Goal: Transaction & Acquisition: Purchase product/service

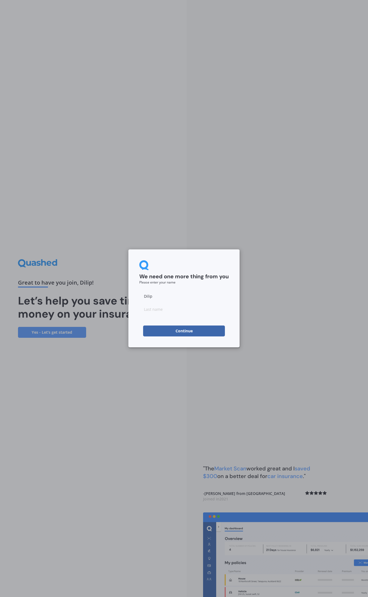
click at [175, 327] on button "Continue" at bounding box center [184, 331] width 82 height 11
click at [168, 308] on input at bounding box center [183, 309] width 89 height 11
type input "t"
click at [169, 330] on button "Continue" at bounding box center [184, 331] width 82 height 11
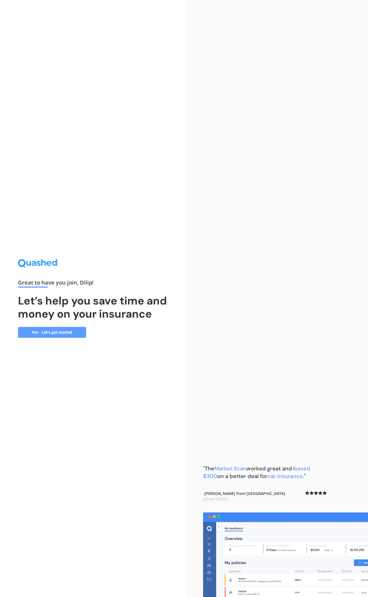
click at [71, 332] on link "Yes - Let’s get started" at bounding box center [52, 332] width 68 height 11
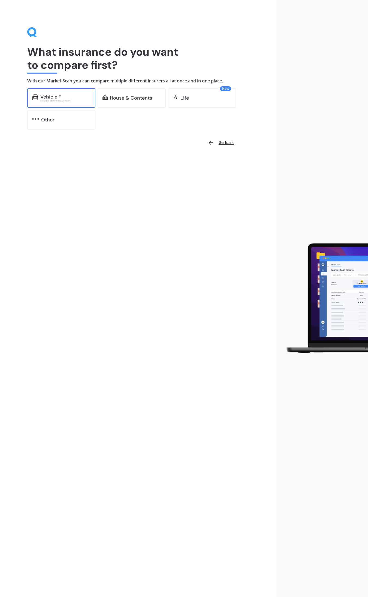
click at [56, 98] on div "Vehicle *" at bounding box center [50, 96] width 21 height 5
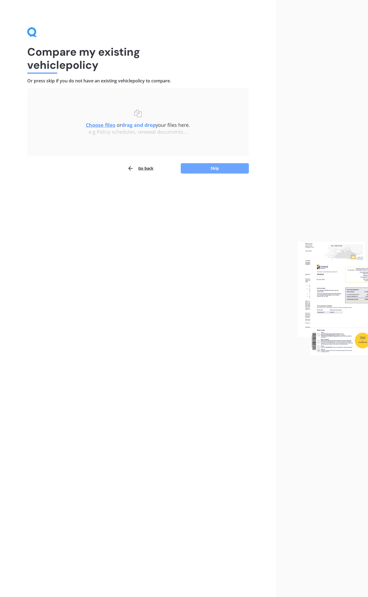
click at [216, 166] on button "Skip" at bounding box center [215, 168] width 68 height 10
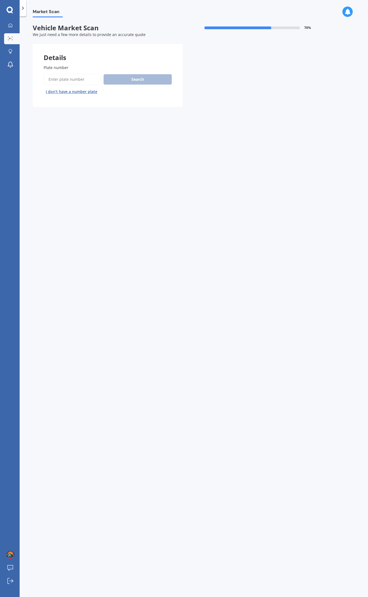
click at [74, 79] on input "Plate number" at bounding box center [73, 79] width 58 height 11
type input "qsh553"
click at [131, 78] on button "Search" at bounding box center [138, 79] width 68 height 10
select select "SUBARU"
select select "IMPREZA"
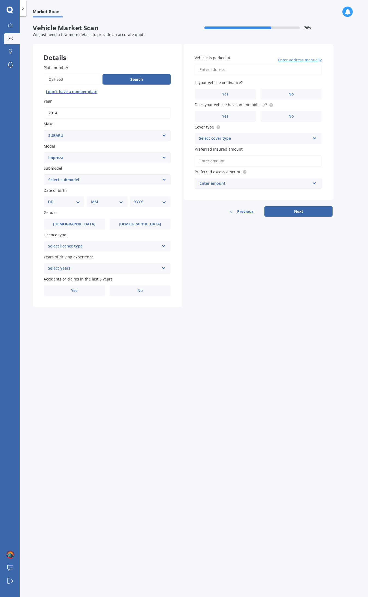
click at [87, 156] on select "Select model BRZ Crosstrek Dex Exiga Forester Impreza Justy Legacy Leone levorg…" at bounding box center [107, 157] width 127 height 11
select select "XV"
click at [44, 152] on select "Select model BRZ Crosstrek Dex Exiga Forester Impreza Justy Legacy Leone levorg…" at bounding box center [107, 157] width 127 height 11
click at [85, 182] on select "Select submodel 2.0i 2.0i Hybrid 4WD 2.0i-L 2.0i-S 2.0L 4WD 2.0L AWD Hatchback …" at bounding box center [107, 179] width 127 height 11
select select "2.0I"
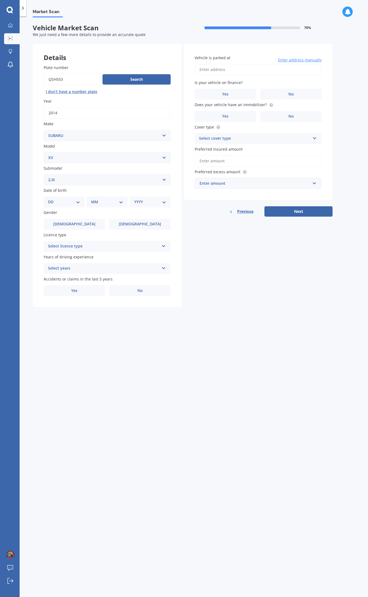
click at [44, 174] on select "Select submodel 2.0i 2.0i Hybrid 4WD 2.0i-L 2.0i-S 2.0L 4WD 2.0L AWD Hatchback …" at bounding box center [107, 179] width 127 height 11
click at [59, 226] on label "[DEMOGRAPHIC_DATA]" at bounding box center [74, 224] width 61 height 11
click at [0, 0] on input "[DEMOGRAPHIC_DATA]" at bounding box center [0, 0] width 0 height 0
click at [111, 244] on div "Select licence type" at bounding box center [103, 246] width 111 height 7
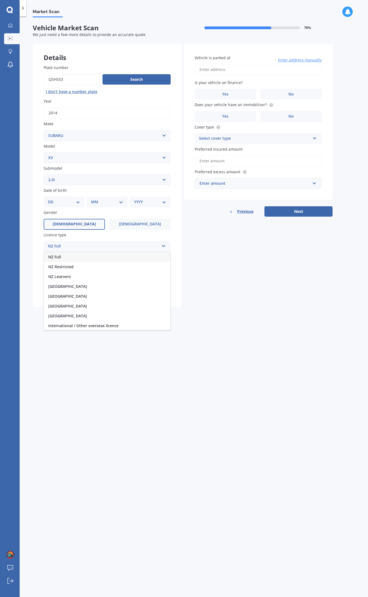
click at [82, 258] on div "NZ Full" at bounding box center [107, 257] width 127 height 10
click at [85, 270] on div "Select years" at bounding box center [103, 268] width 111 height 7
click at [76, 278] on span "5 or more years" at bounding box center [62, 278] width 29 height 5
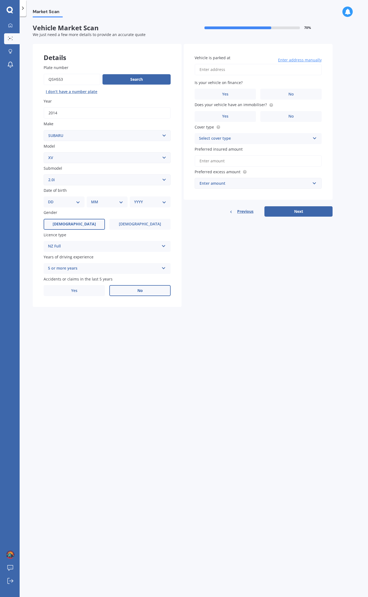
click at [126, 289] on label "No" at bounding box center [139, 290] width 61 height 11
click at [0, 0] on input "No" at bounding box center [0, 0] width 0 height 0
click at [231, 70] on input "Vehicle is parked at" at bounding box center [258, 69] width 127 height 11
type input "[STREET_ADDRESS]"
click at [205, 68] on input "[STREET_ADDRESS]" at bounding box center [258, 69] width 127 height 11
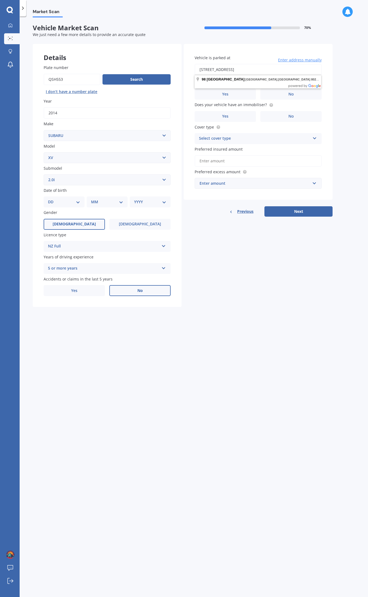
drag, startPoint x: 261, startPoint y: 320, endPoint x: 254, endPoint y: 221, distance: 98.5
click at [261, 318] on div "Market Scan Vehicle Market Scan 70 % We just need a few more details to provide…" at bounding box center [194, 307] width 349 height 581
click at [279, 92] on label "No" at bounding box center [291, 94] width 61 height 11
click at [0, 0] on input "No" at bounding box center [0, 0] width 0 height 0
click at [280, 113] on label "No" at bounding box center [291, 116] width 61 height 11
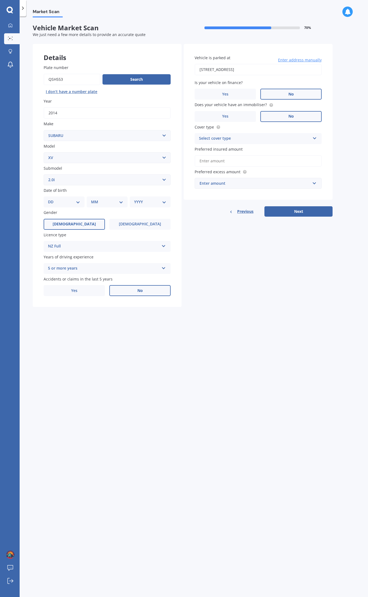
click at [0, 0] on input "No" at bounding box center [0, 0] width 0 height 0
click at [234, 112] on label "Yes" at bounding box center [225, 116] width 61 height 11
click at [0, 0] on input "Yes" at bounding box center [0, 0] width 0 height 0
click at [229, 134] on div "Select cover type Comprehensive Third Party, Fire & Theft Third Party" at bounding box center [258, 138] width 127 height 11
click at [229, 149] on div "Comprehensive" at bounding box center [258, 149] width 127 height 10
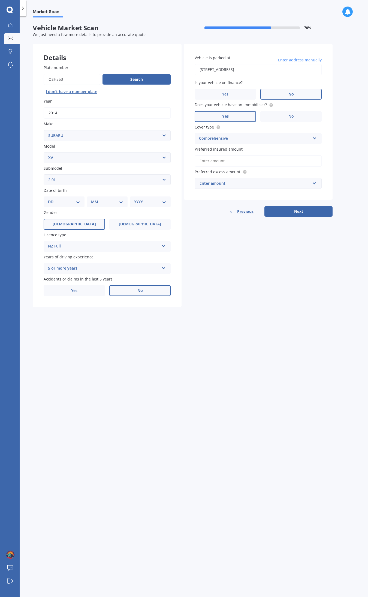
click at [225, 160] on input "Preferred insured amount" at bounding box center [258, 160] width 127 height 11
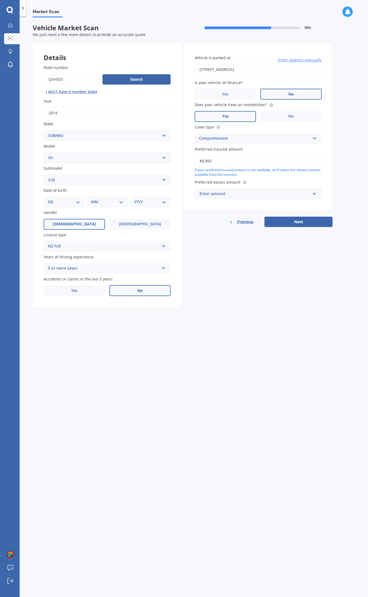
type input "$9,000"
click at [238, 193] on div "Enter amount" at bounding box center [255, 194] width 111 height 6
click at [207, 220] on div "$500" at bounding box center [258, 224] width 127 height 10
click at [290, 227] on button "Next" at bounding box center [299, 228] width 68 height 10
click at [68, 199] on select "DD 01 02 03 04 05 06 07 08 09 10 11 12 13 14 15 16 17 18 19 20 21 22 23 24 25 2…" at bounding box center [67, 202] width 30 height 6
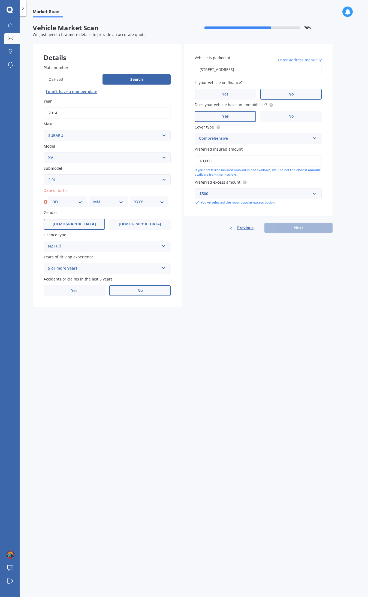
select select "12"
click at [52, 199] on select "DD 01 02 03 04 05 06 07 08 09 10 11 12 13 14 15 16 17 18 19 20 21 22 23 24 25 2…" at bounding box center [67, 202] width 30 height 6
click at [108, 202] on select "MM 01 02 03 04 05 06 07 08 09 10 11 12" at bounding box center [108, 202] width 30 height 6
select select "08"
click at [93, 199] on select "MM 01 02 03 04 05 06 07 08 09 10 11 12" at bounding box center [108, 202] width 30 height 6
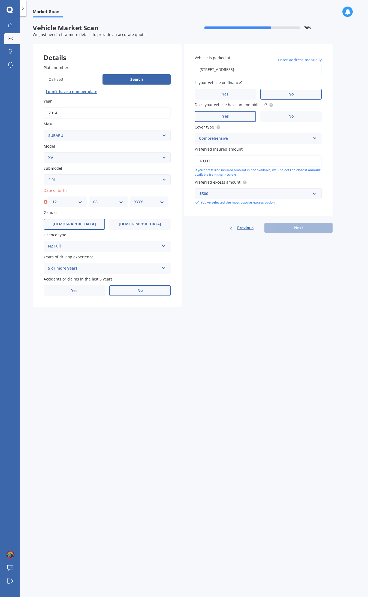
click at [145, 203] on select "YYYY 2025 2024 2023 2022 2021 2020 2019 2018 2017 2016 2015 2014 2013 2012 2011…" at bounding box center [149, 202] width 30 height 6
select select "1994"
click at [134, 199] on select "YYYY 2025 2024 2023 2022 2021 2020 2019 2018 2017 2016 2015 2014 2013 2012 2011…" at bounding box center [149, 202] width 30 height 6
click at [229, 279] on div "Details Plate number Search I don’t have a number plate Year [DATE] Make Select…" at bounding box center [183, 175] width 300 height 263
click at [294, 228] on button "Next" at bounding box center [299, 228] width 68 height 10
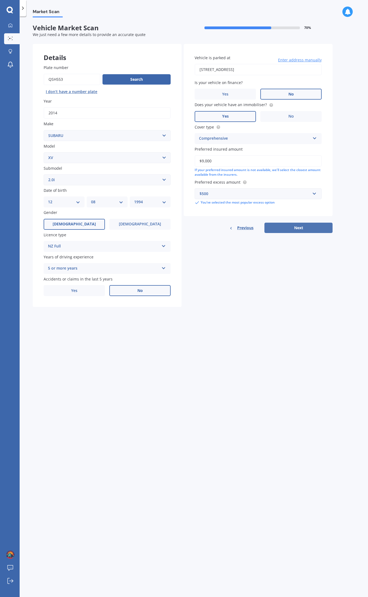
select select "12"
select select "08"
select select "1994"
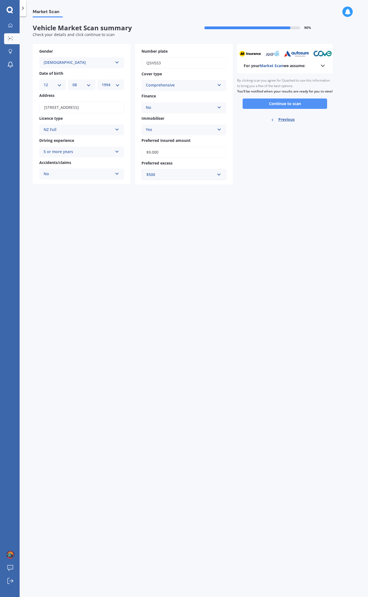
click at [280, 109] on button "Continue to scan" at bounding box center [285, 103] width 85 height 10
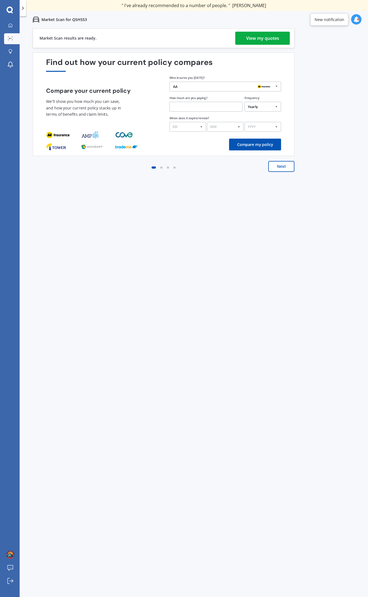
click at [255, 39] on div "View my quotes" at bounding box center [262, 38] width 33 height 13
